Goal: Information Seeking & Learning: Learn about a topic

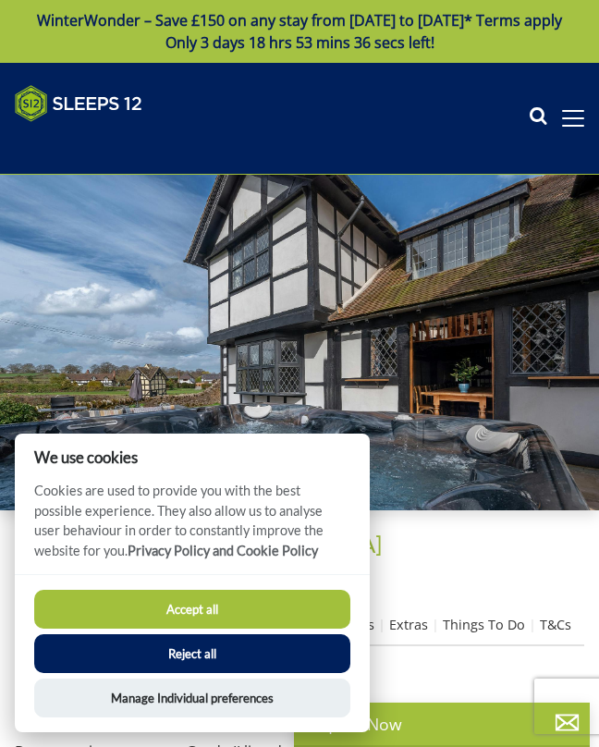
click at [318, 606] on button "Accept all" at bounding box center [192, 609] width 316 height 39
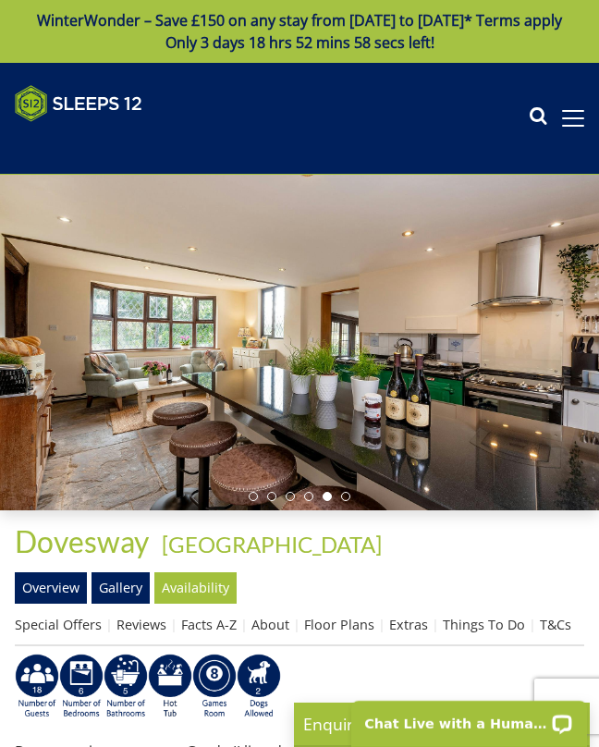
click at [577, 119] on span at bounding box center [573, 118] width 22 height 2
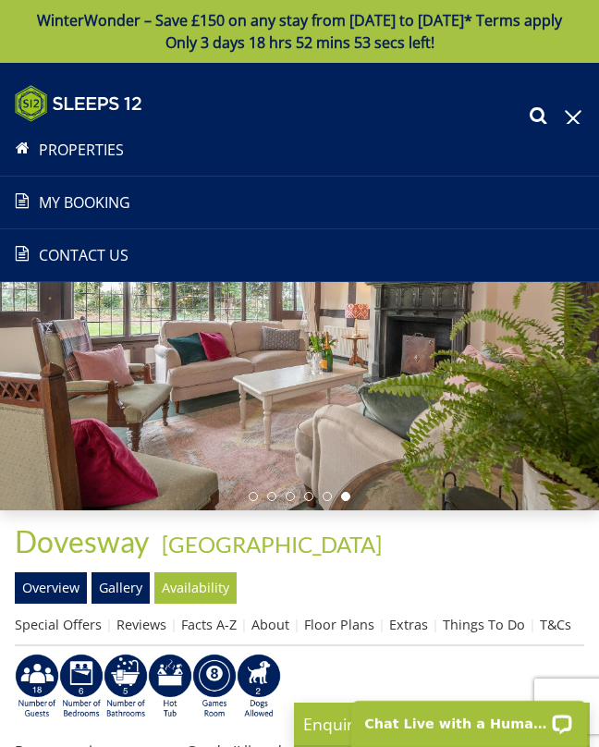
click at [575, 127] on span at bounding box center [573, 118] width 22 height 17
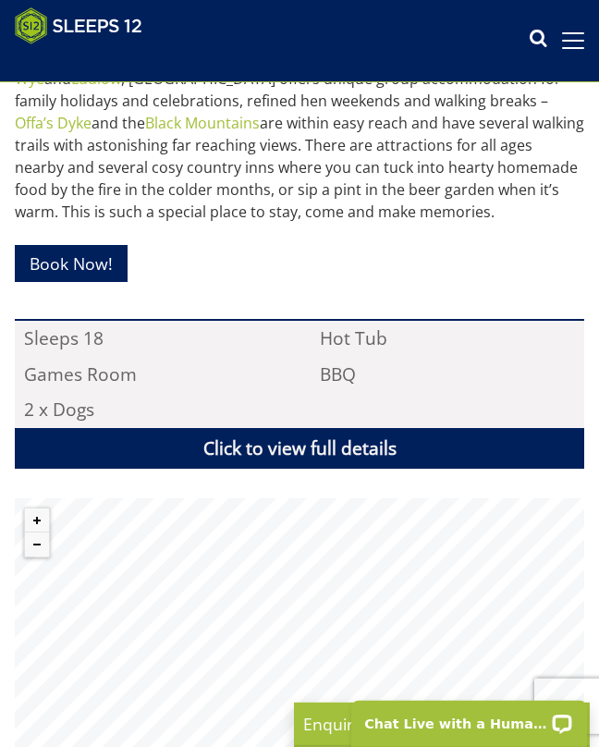
scroll to position [837, 0]
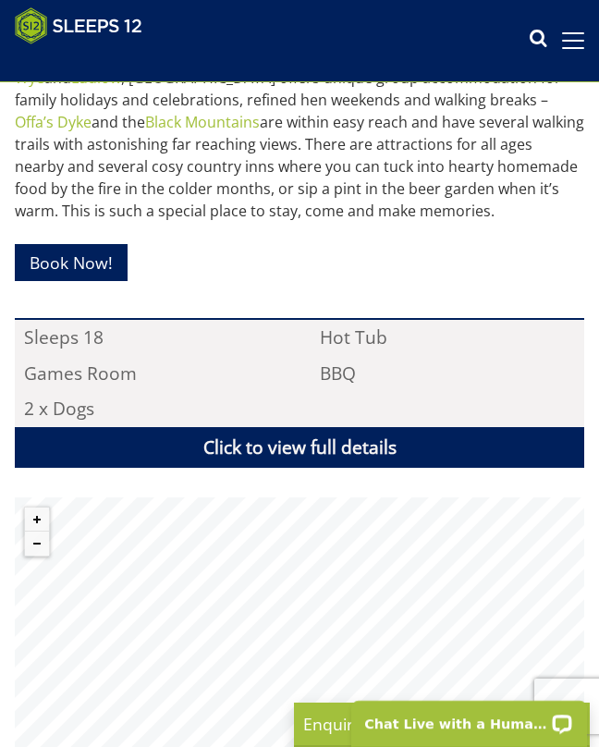
click at [541, 459] on link "Click to view full details" at bounding box center [300, 448] width 570 height 42
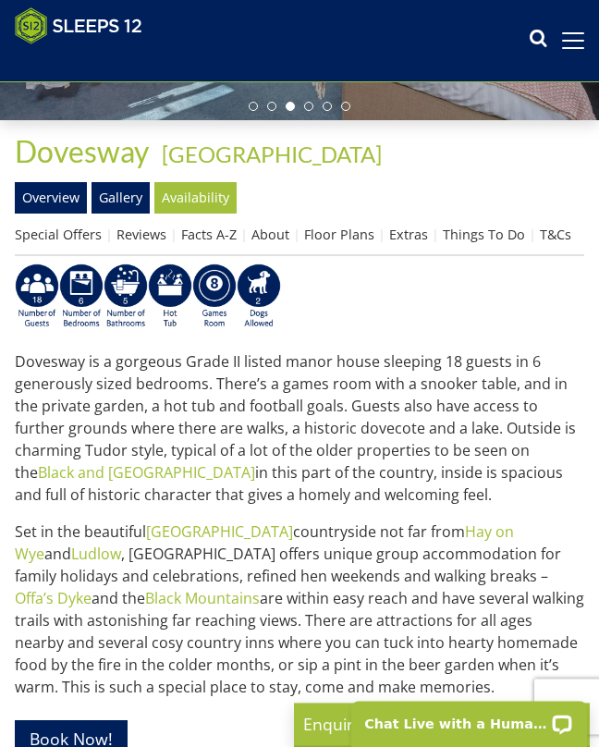
scroll to position [361, 0]
click at [277, 243] on link "About" at bounding box center [271, 235] width 38 height 18
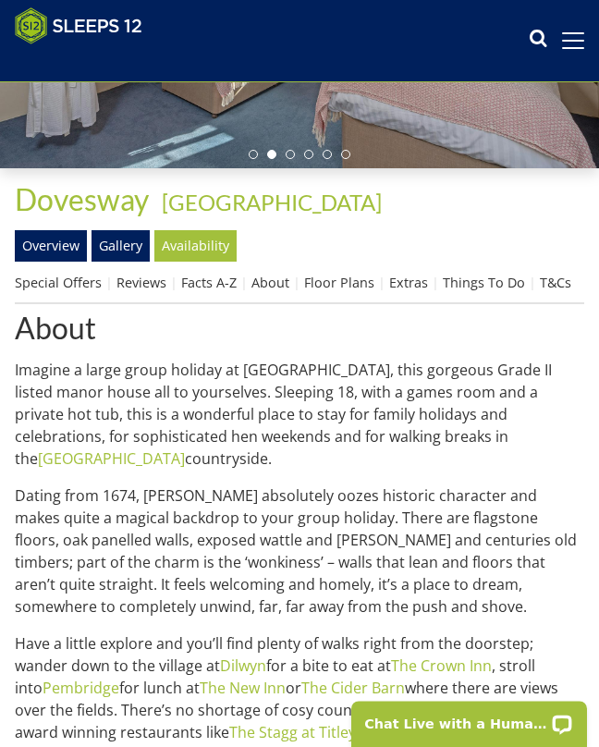
scroll to position [313, 0]
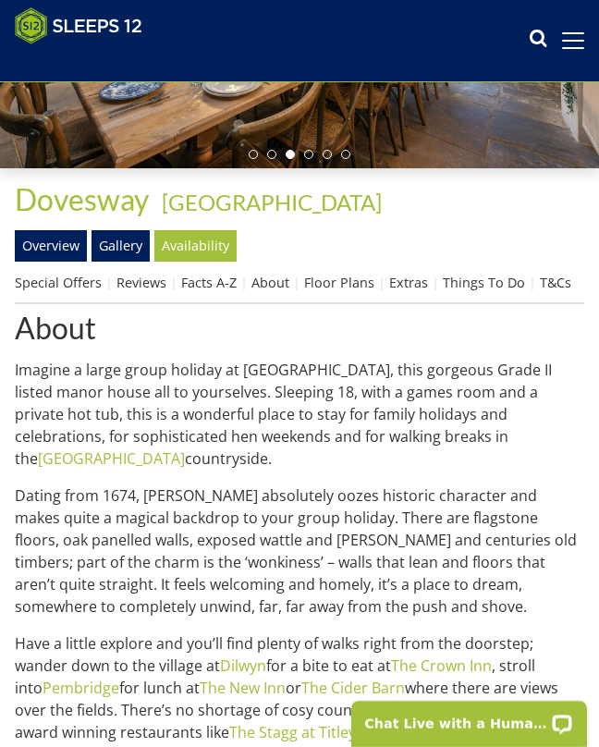
click at [275, 291] on link "About" at bounding box center [271, 283] width 38 height 18
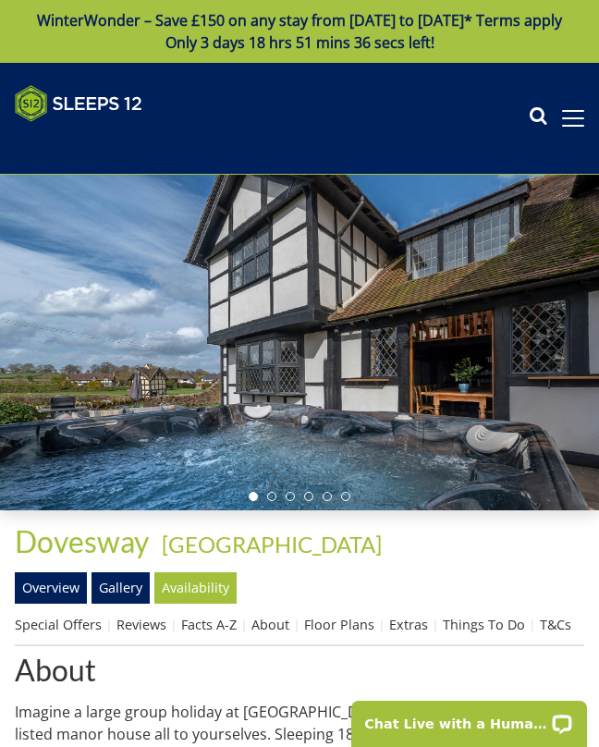
scroll to position [0, 0]
click at [219, 633] on link "Facts A-Z" at bounding box center [208, 625] width 55 height 18
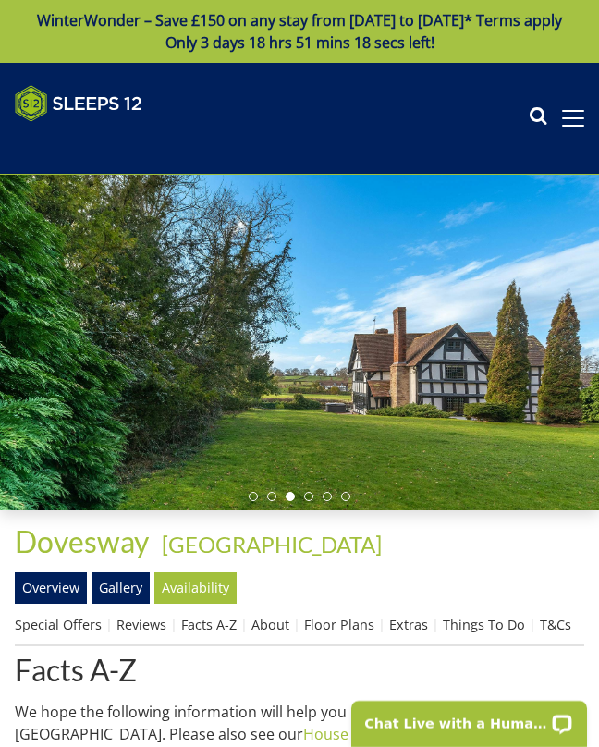
click at [583, 127] on span at bounding box center [573, 118] width 22 height 17
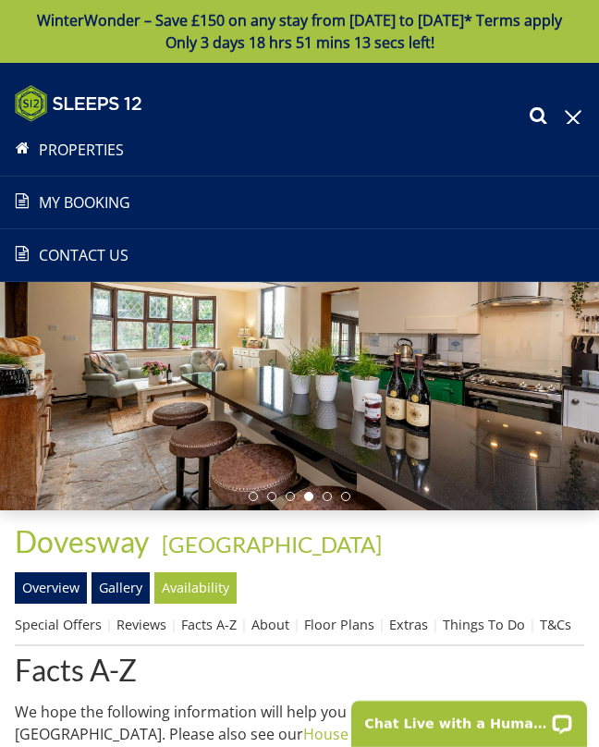
click at [583, 127] on span at bounding box center [573, 118] width 22 height 17
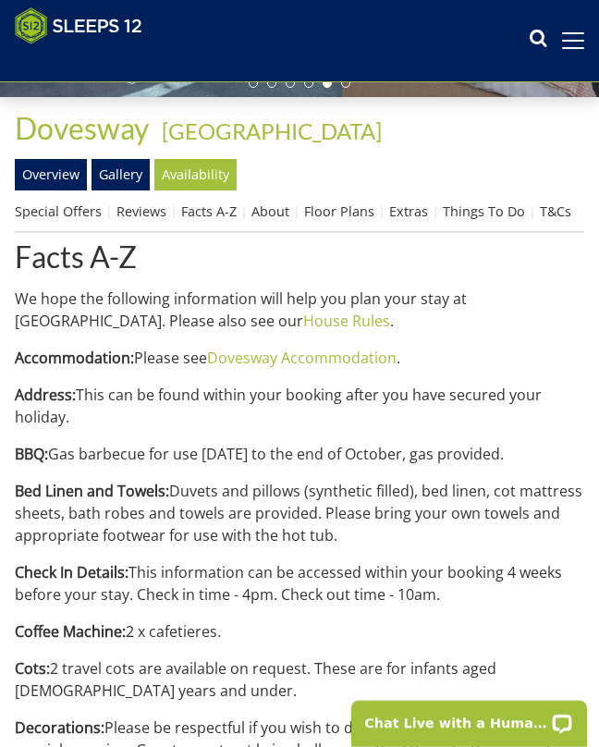
scroll to position [385, 0]
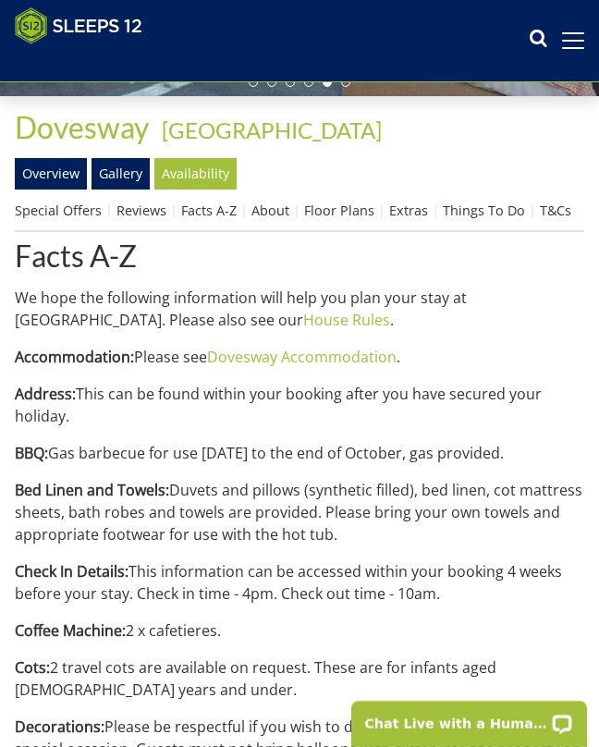
click at [555, 219] on link "T&Cs" at bounding box center [555, 211] width 31 height 18
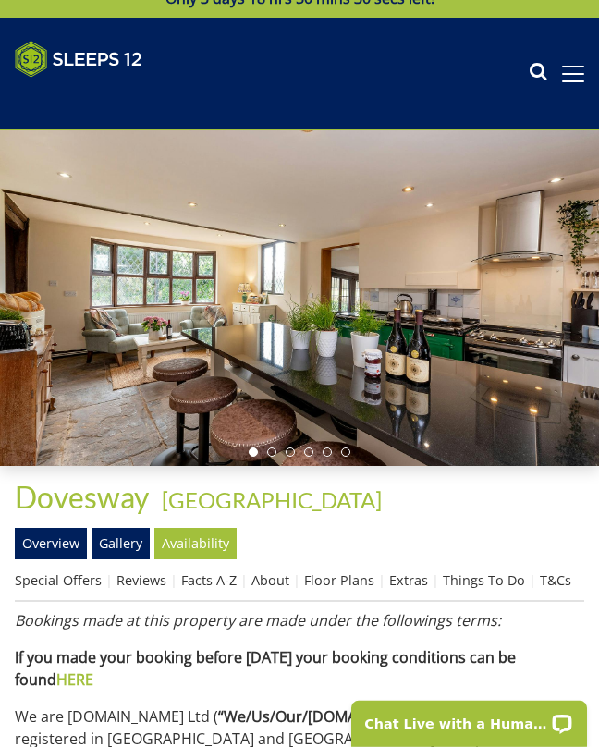
scroll to position [46, 0]
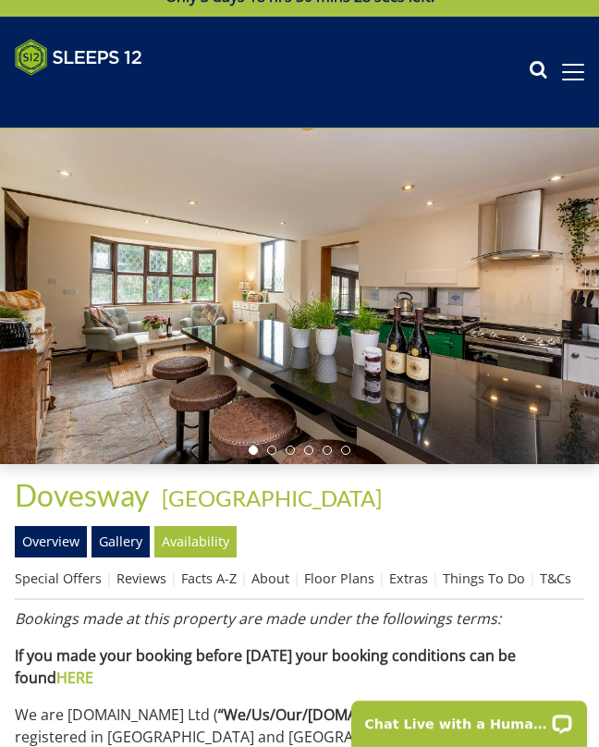
click at [484, 587] on link "Things To Do" at bounding box center [484, 579] width 82 height 18
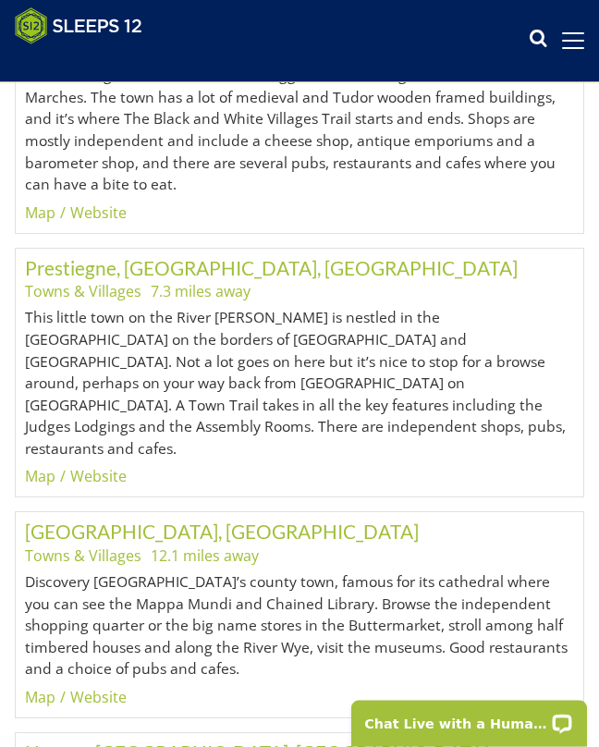
scroll to position [17771, 0]
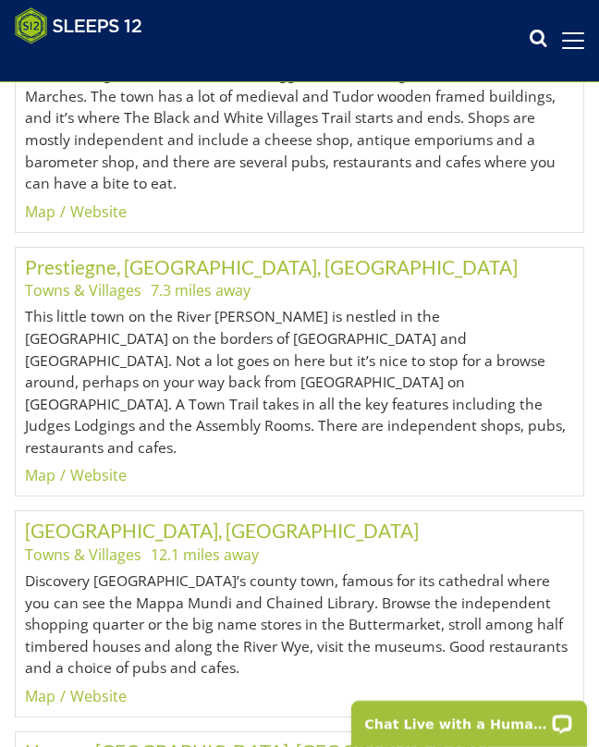
click at [581, 36] on span at bounding box center [573, 40] width 22 height 17
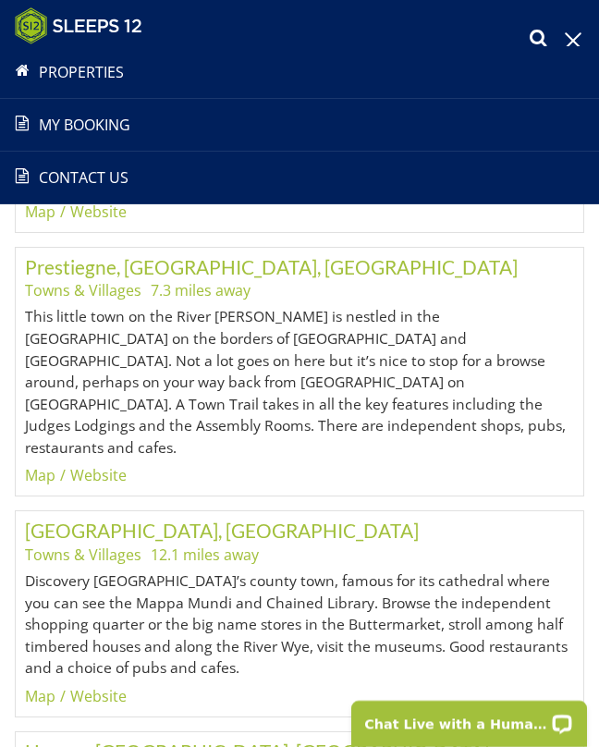
click at [577, 39] on span at bounding box center [573, 40] width 22 height 17
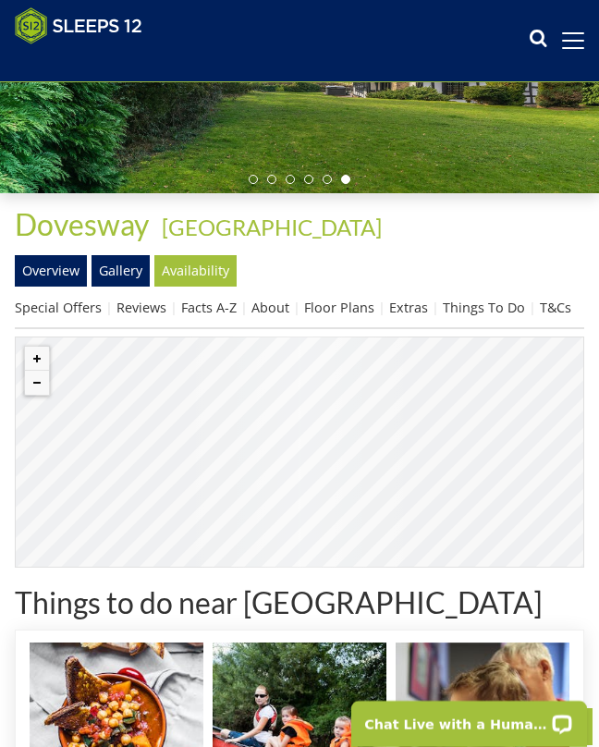
scroll to position [0, 0]
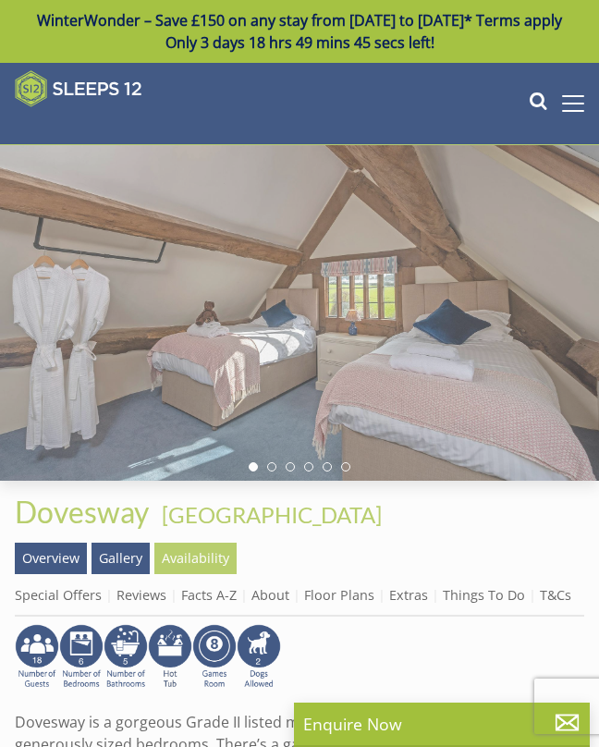
scroll to position [361, 0]
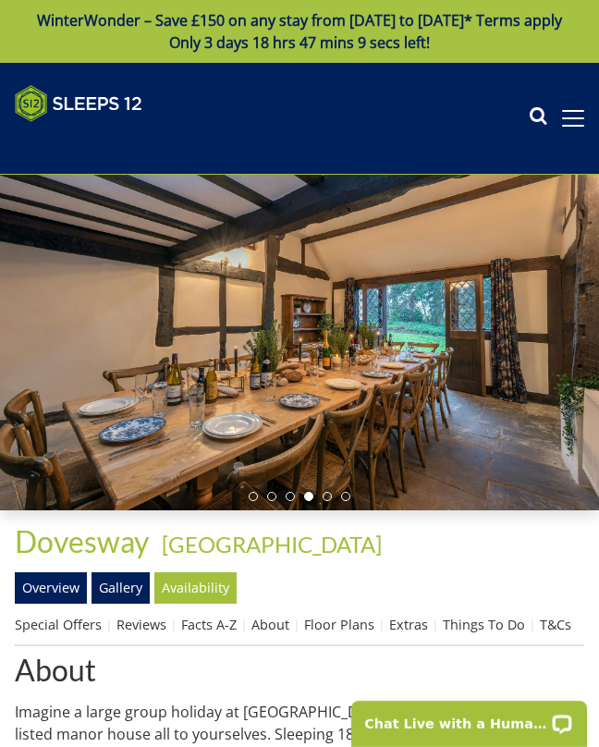
click at [275, 633] on link "About" at bounding box center [271, 625] width 38 height 18
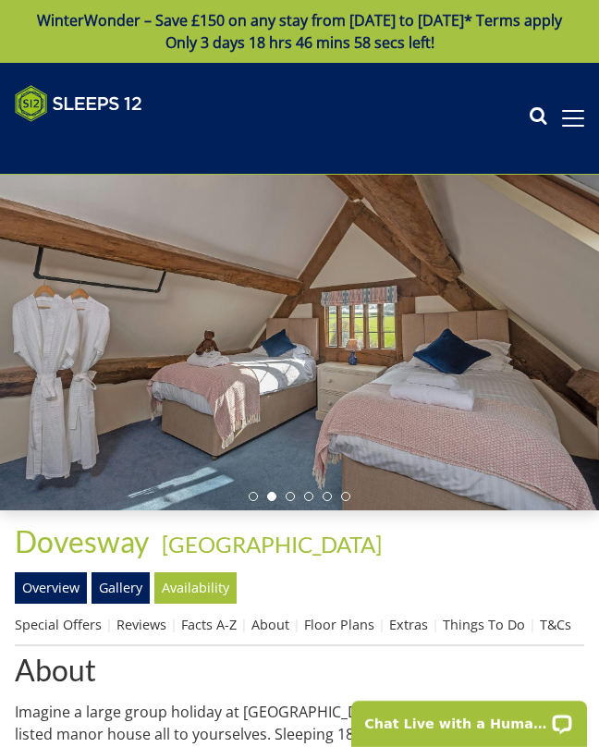
click at [268, 633] on link "About" at bounding box center [271, 625] width 38 height 18
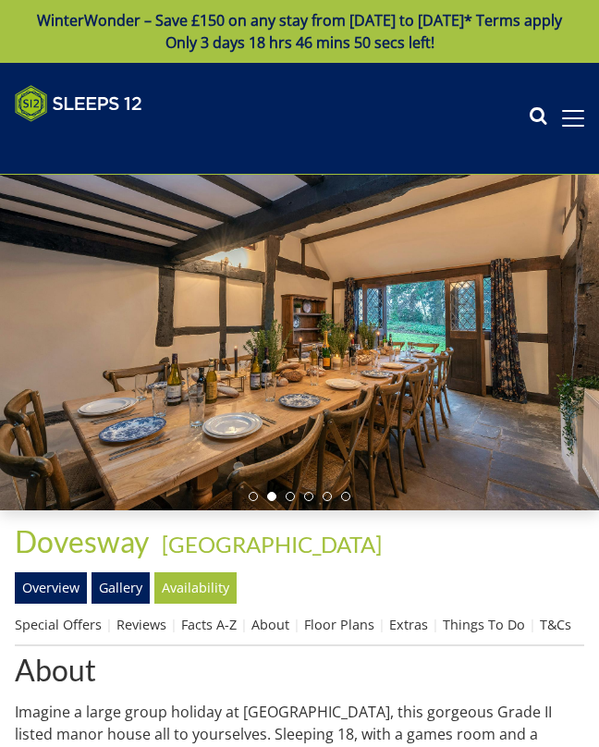
click at [473, 633] on link "Things To Do" at bounding box center [484, 625] width 82 height 18
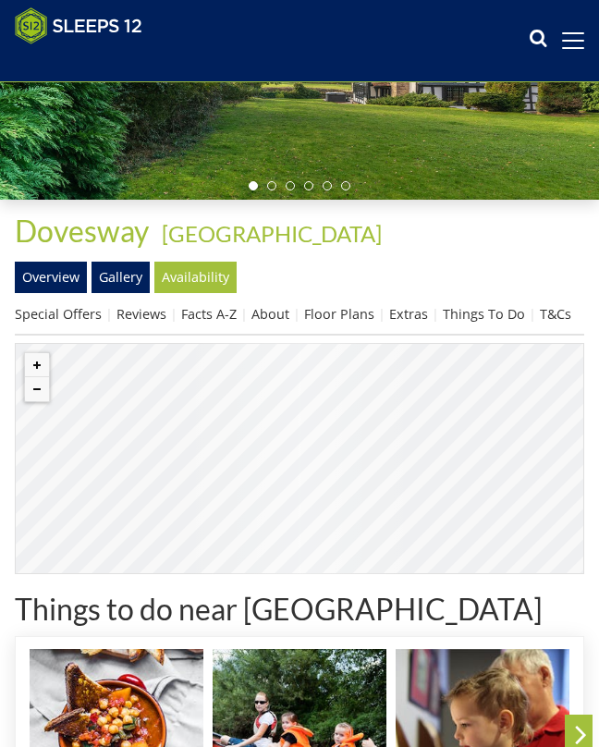
scroll to position [281, 0]
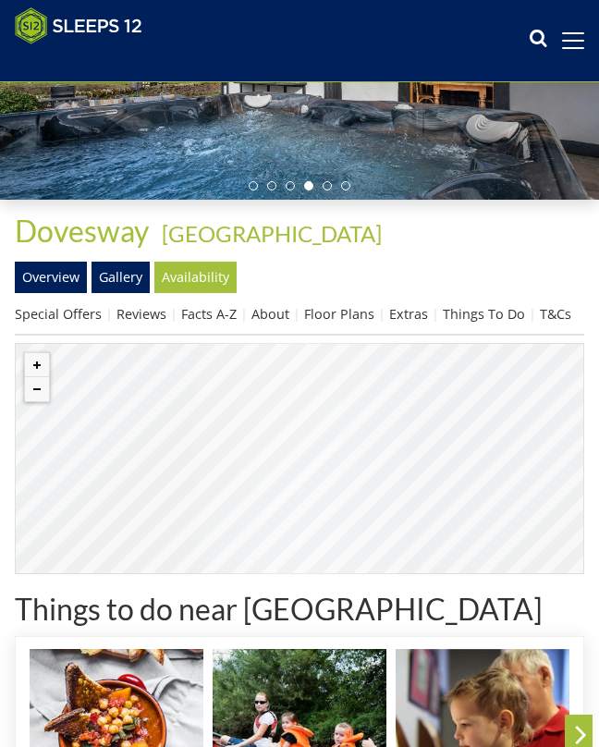
click at [63, 293] on link "Overview" at bounding box center [51, 277] width 72 height 31
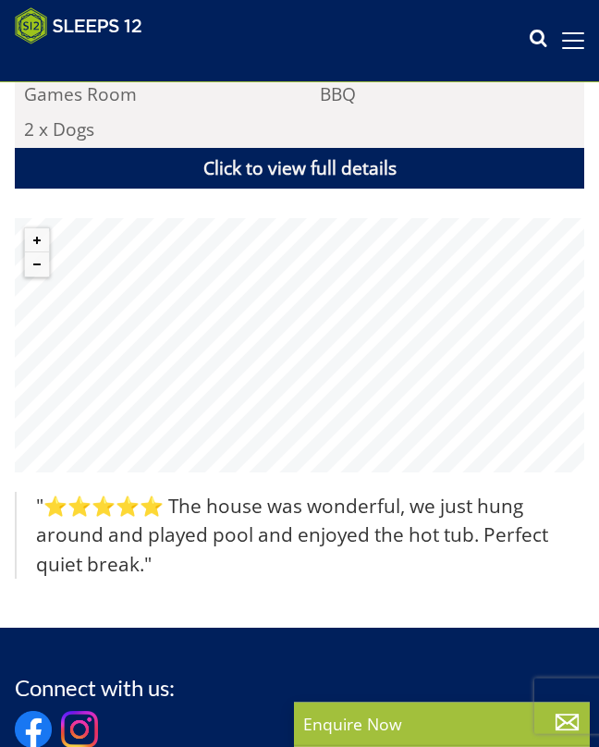
scroll to position [1117, 0]
